Goal: Information Seeking & Learning: Find specific fact

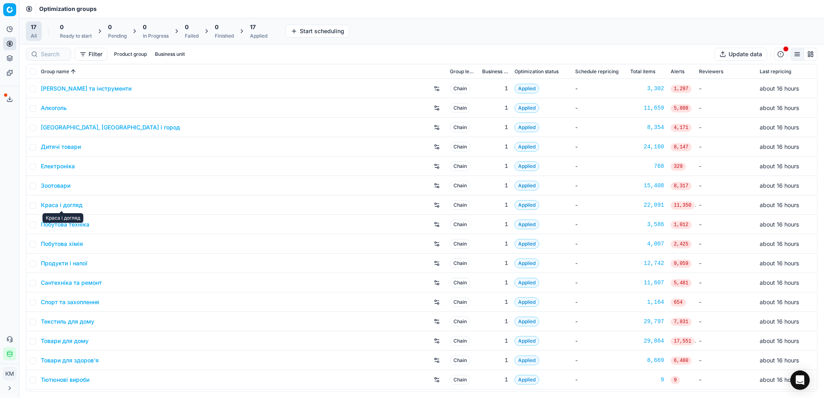
click at [72, 207] on link "Краса і догляд" at bounding box center [62, 205] width 42 height 8
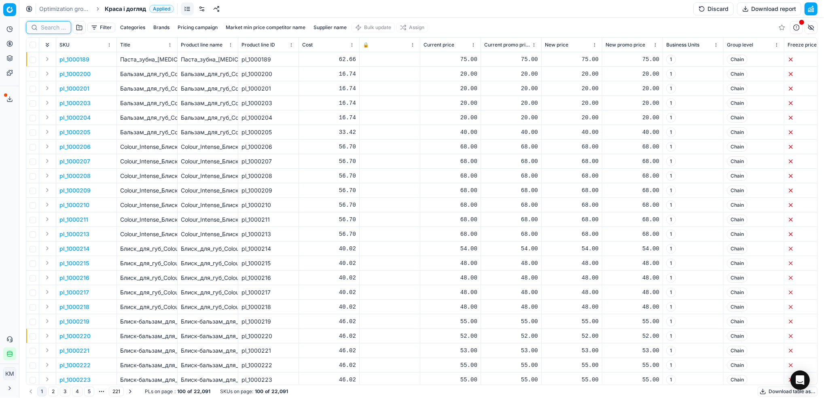
click at [49, 28] on input at bounding box center [53, 27] width 25 height 8
paste input "526549"
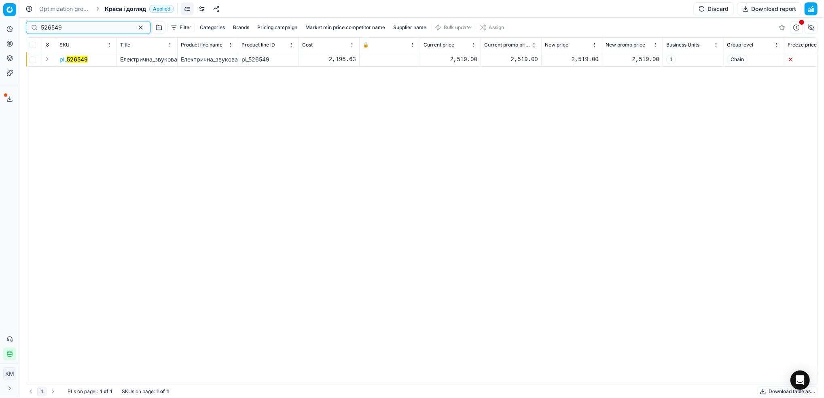
type input "526549"
click at [85, 62] on mark "526549" at bounding box center [77, 59] width 21 height 7
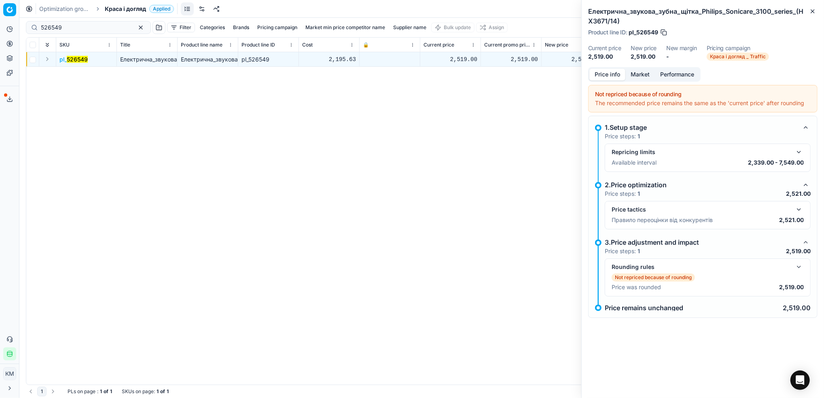
click at [643, 75] on button "Market" at bounding box center [640, 75] width 30 height 12
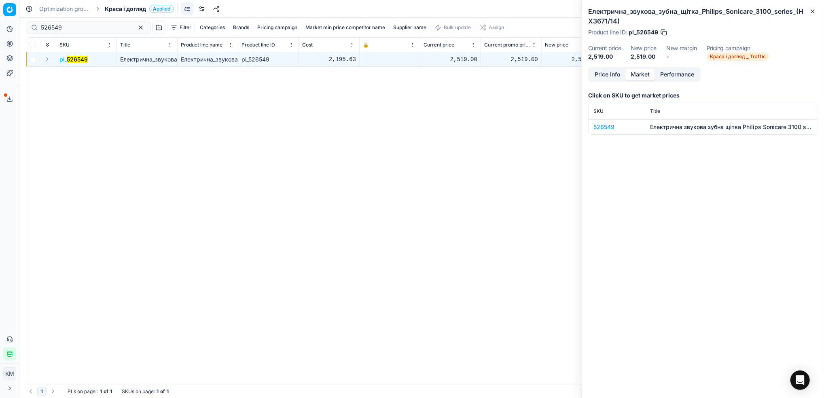
click at [610, 128] on div "526549" at bounding box center [616, 127] width 47 height 8
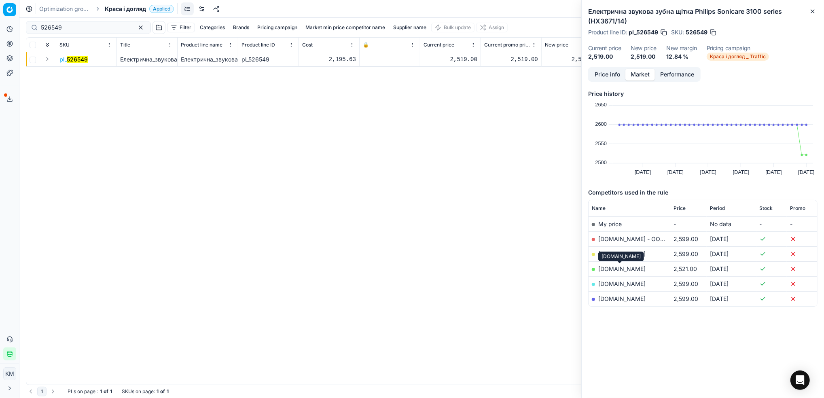
click at [632, 268] on link "[DOMAIN_NAME]" at bounding box center [621, 268] width 47 height 7
